Goal: Transaction & Acquisition: Purchase product/service

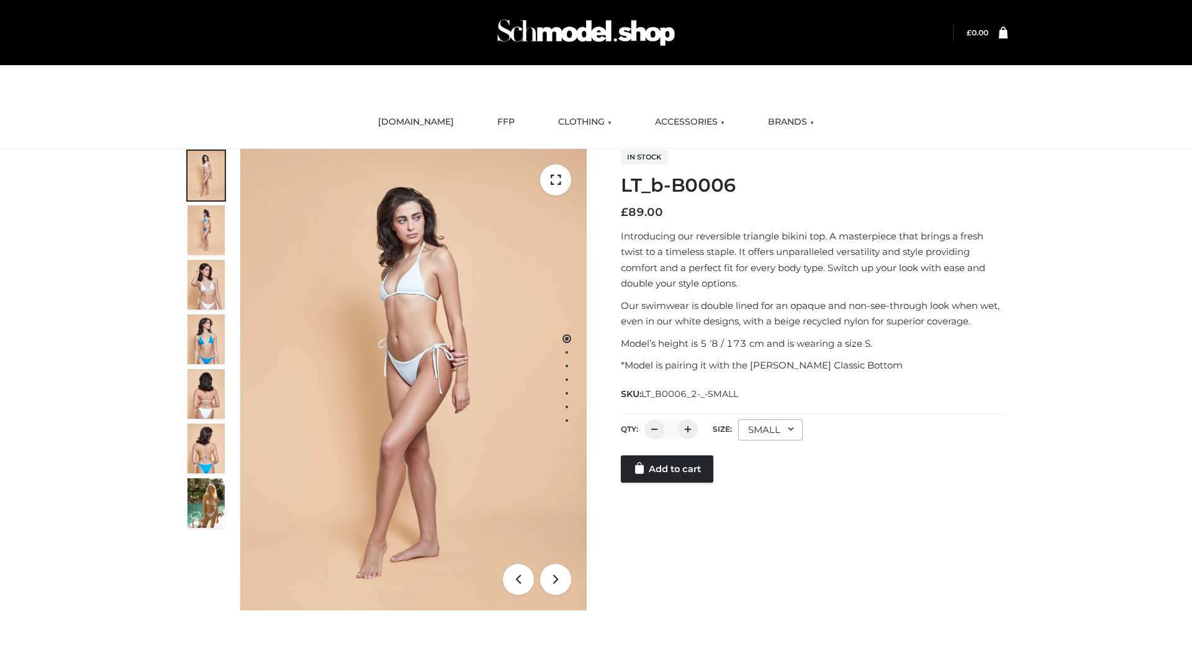
click at [668, 469] on link "Add to cart" at bounding box center [667, 469] width 92 height 27
